Goal: Transaction & Acquisition: Purchase product/service

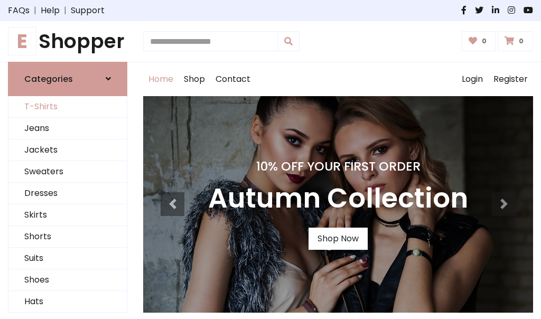
click at [68, 107] on link "T-Shirts" at bounding box center [67, 107] width 118 height 22
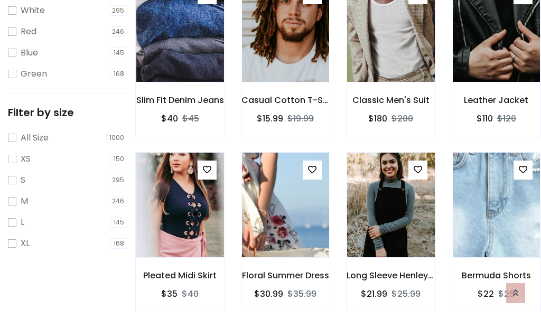
scroll to position [19, 0]
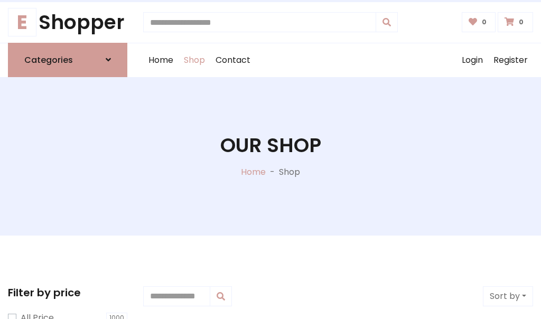
click at [271, 156] on h1 "Our Shop" at bounding box center [270, 146] width 101 height 24
click at [338, 60] on div "Home Shop Contact Log out Login Register" at bounding box center [338, 60] width 390 height 34
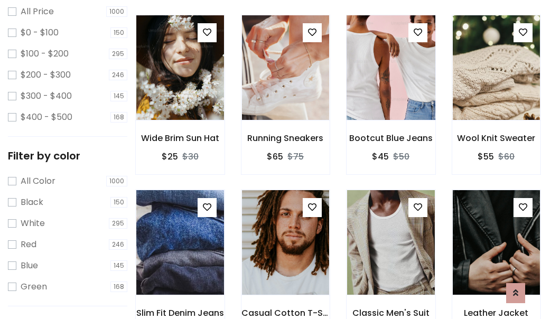
click at [390, 87] on img at bounding box center [390, 68] width 105 height 254
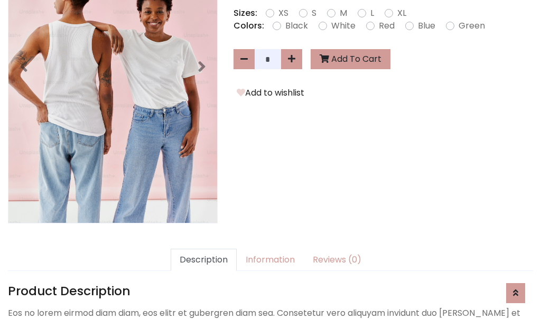
scroll to position [258, 0]
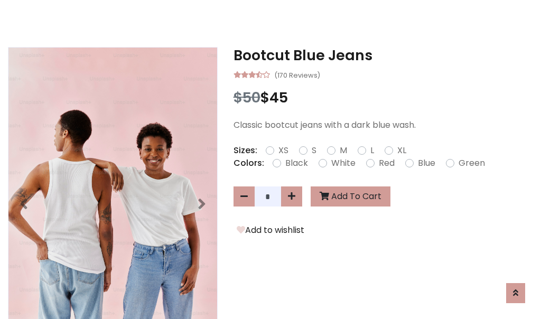
click at [383, 55] on h3 "Bootcut Blue Jeans" at bounding box center [384, 55] width 300 height 17
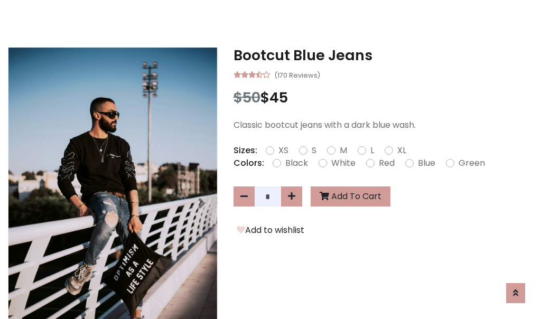
click at [383, 55] on h3 "Bootcut Blue Jeans" at bounding box center [384, 55] width 300 height 17
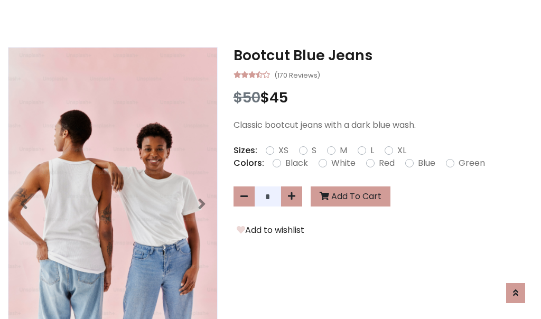
click at [383, 55] on h3 "Bootcut Blue Jeans" at bounding box center [384, 55] width 300 height 17
